Goal: Entertainment & Leisure: Browse casually

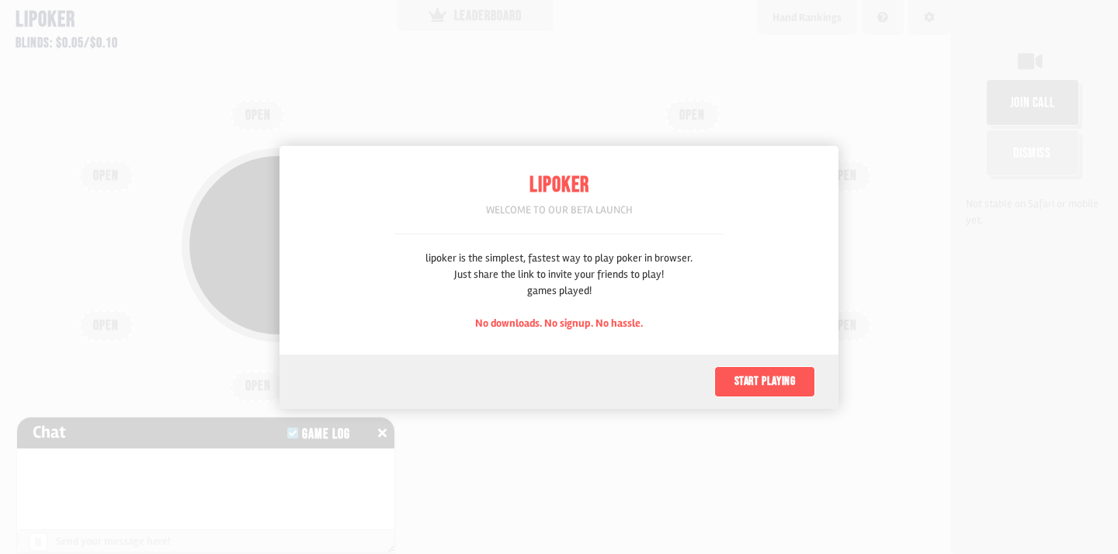
scroll to position [78, 0]
click at [750, 374] on button "Start playing" at bounding box center [764, 381] width 101 height 31
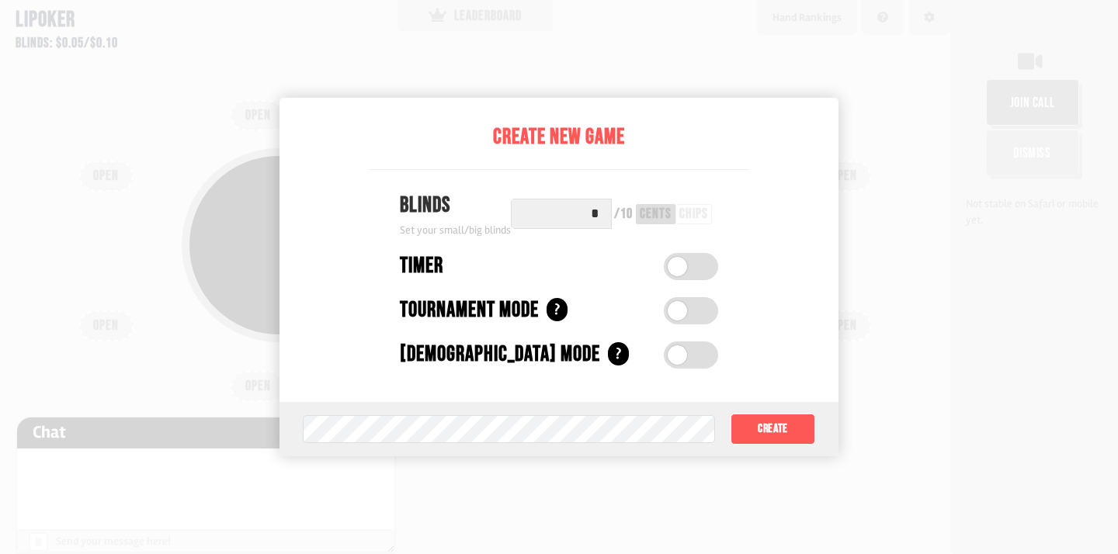
click at [608, 349] on div "?" at bounding box center [618, 353] width 21 height 23
click at [750, 432] on button "Create" at bounding box center [772, 429] width 85 height 31
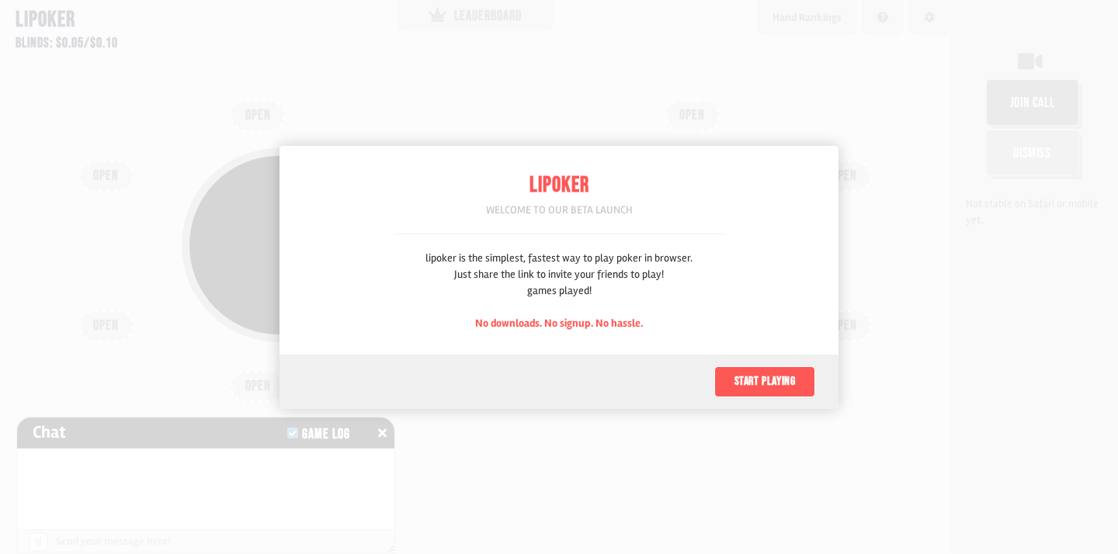
scroll to position [78, 0]
click at [775, 379] on button "Start playing" at bounding box center [764, 381] width 101 height 31
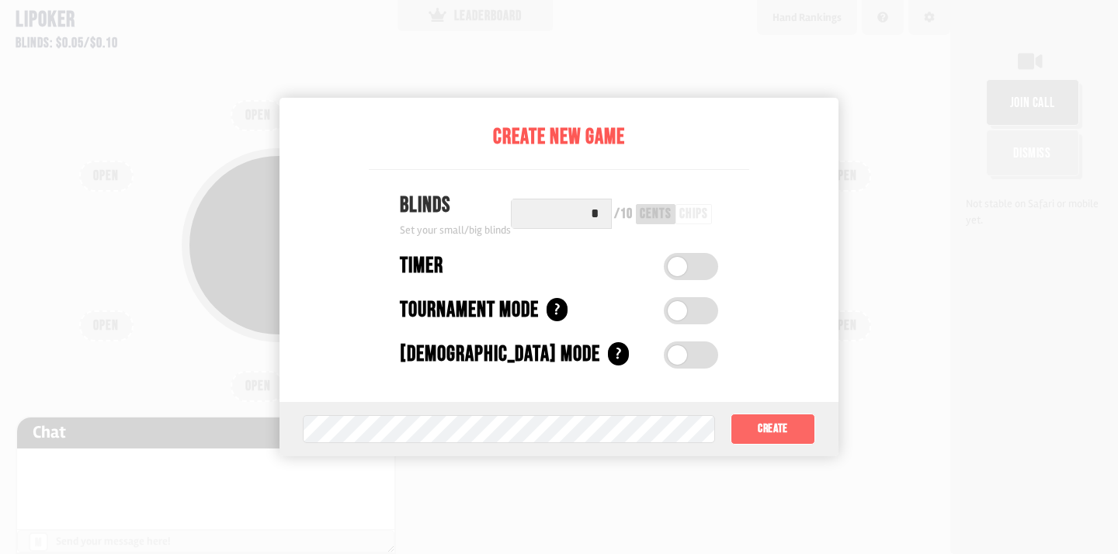
click at [757, 418] on button "Create" at bounding box center [772, 429] width 85 height 31
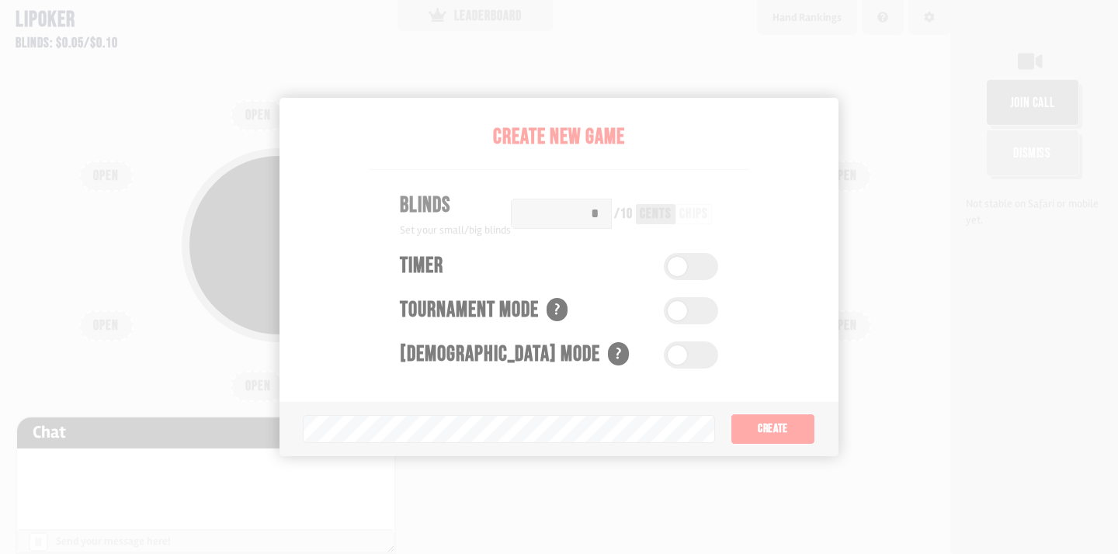
click at [495, 76] on div "Pot: $0.00 COPY GAME LINK OPEN OPEN OPEN OPEN OPEN OPEN OPEN OPEN OPEN" at bounding box center [475, 277] width 950 height 554
